Goal: Task Accomplishment & Management: Complete application form

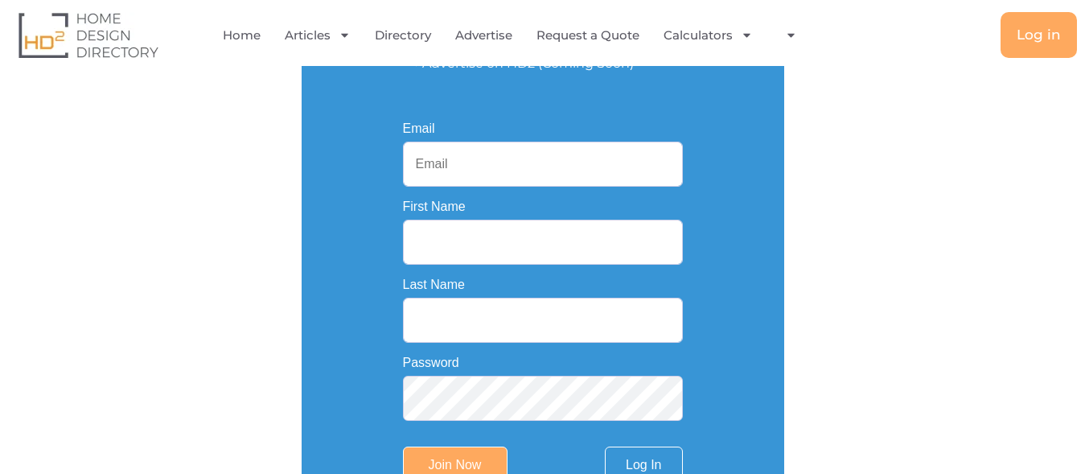
scroll to position [360, 0]
click at [482, 156] on input "Email" at bounding box center [543, 164] width 280 height 45
paste input "desirekitchensau@gmail.com"
type input "desirekitchensau@gmail.com"
paste input "Sergio"
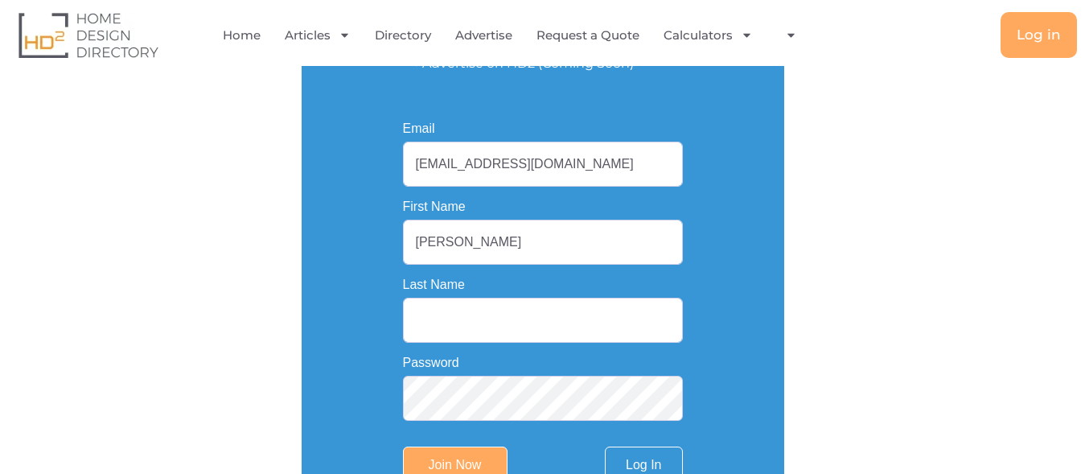
type input "Sergio"
paste input "Kacanas"
type input "Kacanas"
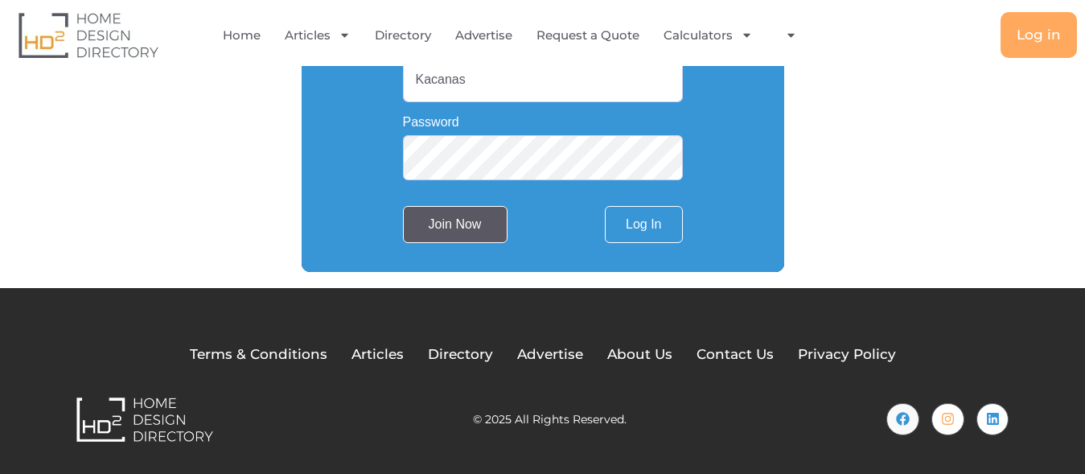
drag, startPoint x: 439, startPoint y: 223, endPoint x: 462, endPoint y: 228, distance: 23.0
click at [437, 223] on input "Join Now" at bounding box center [455, 224] width 105 height 37
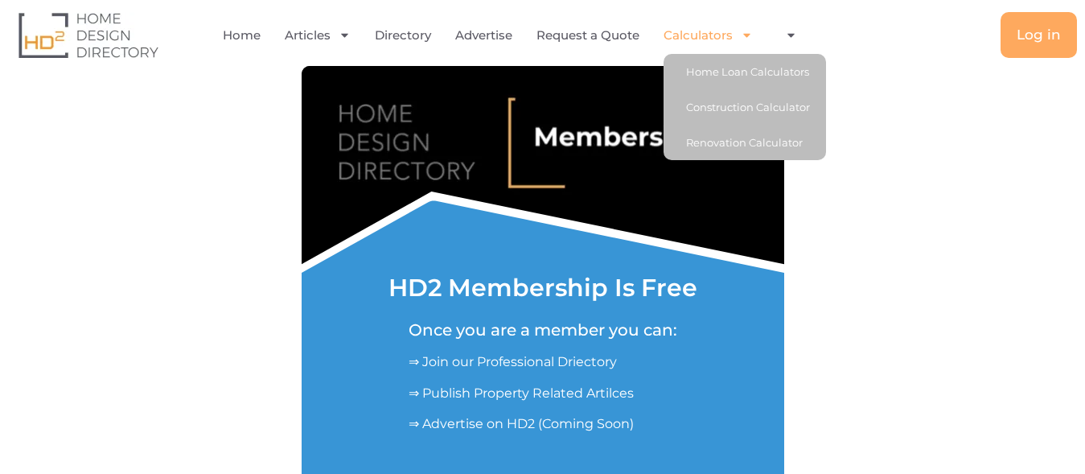
click at [743, 34] on icon "Menu" at bounding box center [746, 35] width 12 height 12
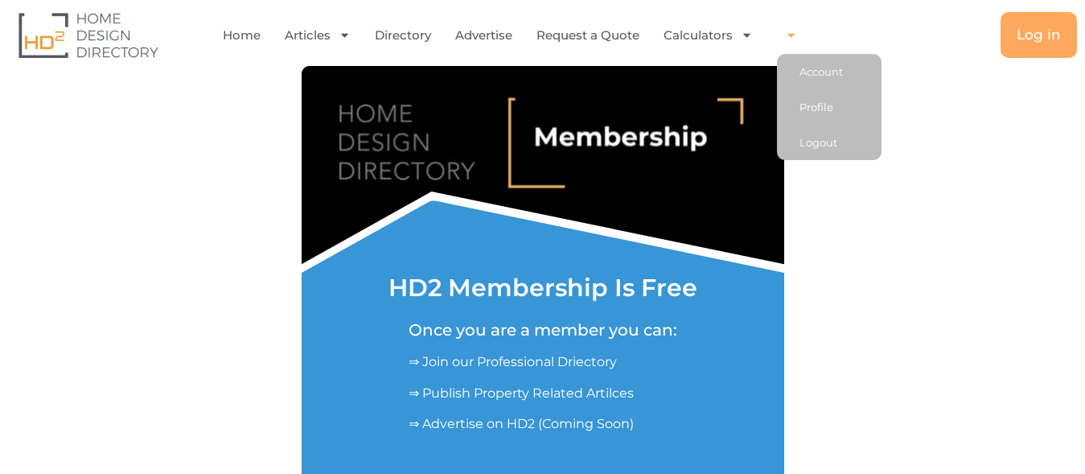
click at [795, 33] on icon "Menu" at bounding box center [791, 35] width 12 height 12
click at [821, 108] on link "Profile" at bounding box center [829, 106] width 105 height 35
click at [786, 32] on icon "Menu" at bounding box center [791, 35] width 12 height 12
click at [799, 66] on link "Account" at bounding box center [829, 71] width 105 height 35
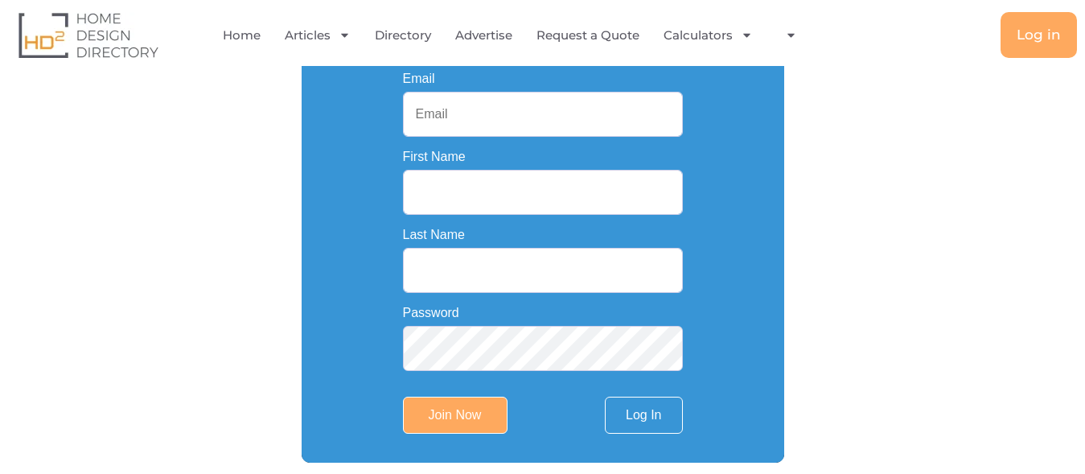
scroll to position [164, 0]
